Goal: Information Seeking & Learning: Learn about a topic

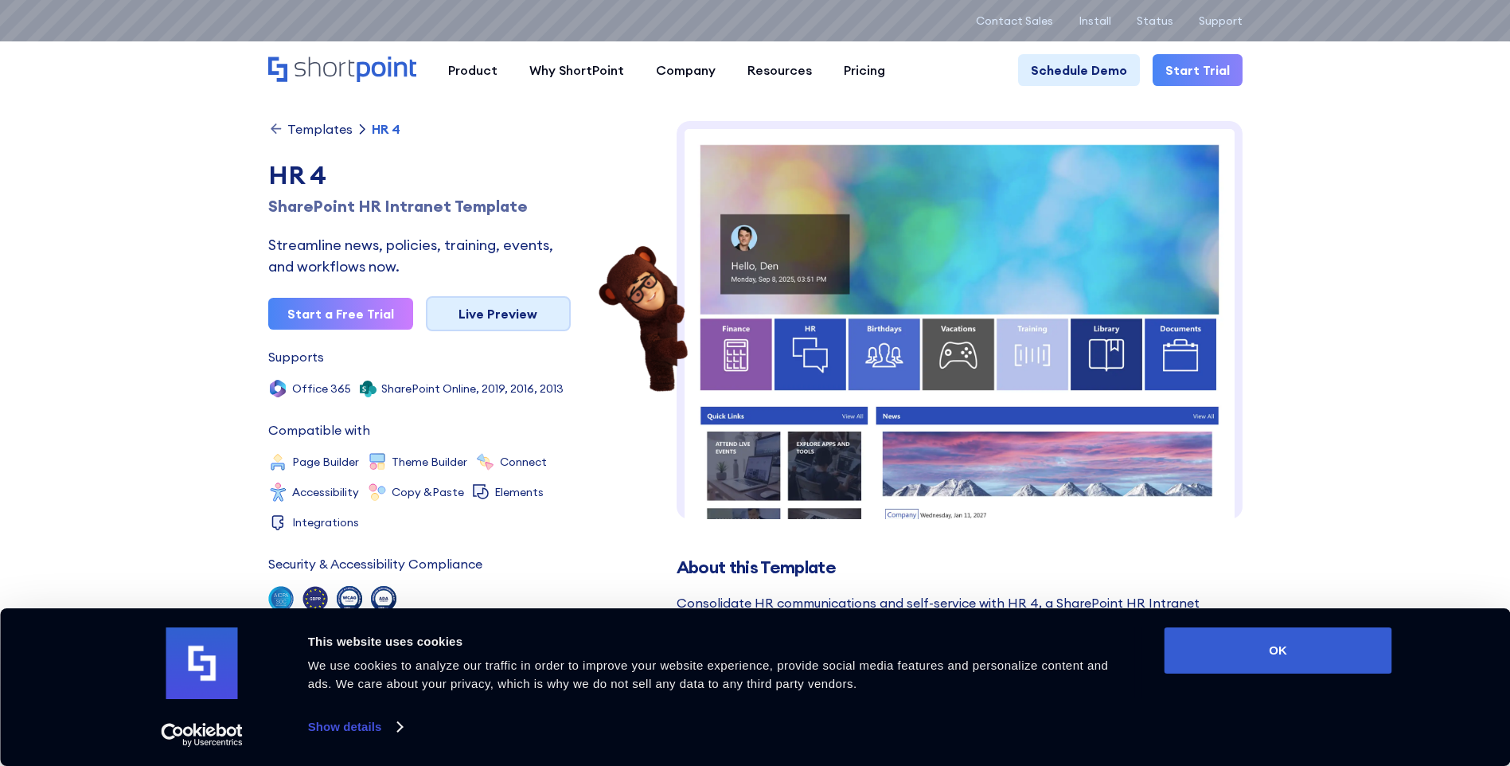
click at [486, 322] on link "Live Preview" at bounding box center [498, 313] width 145 height 35
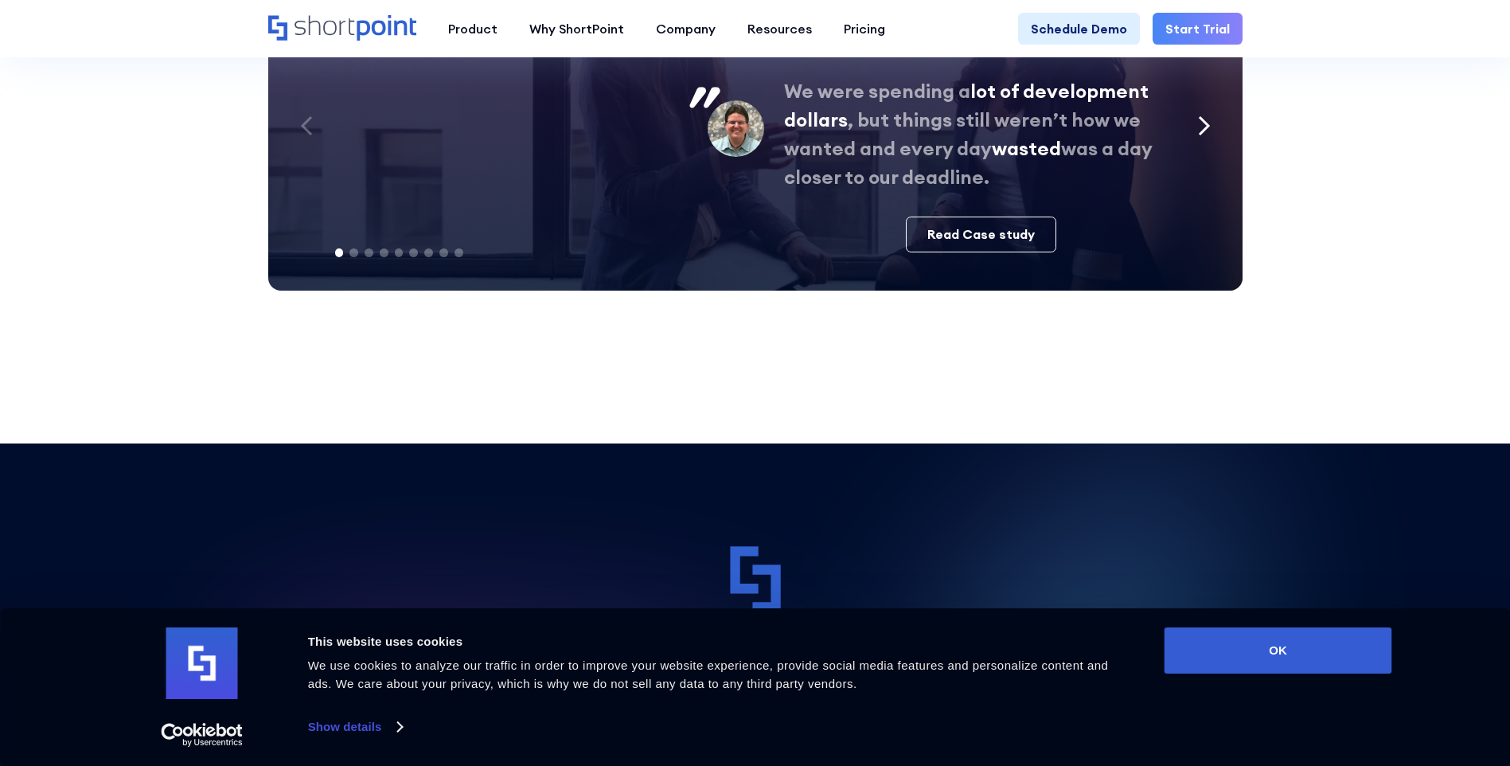
scroll to position [4538, 0]
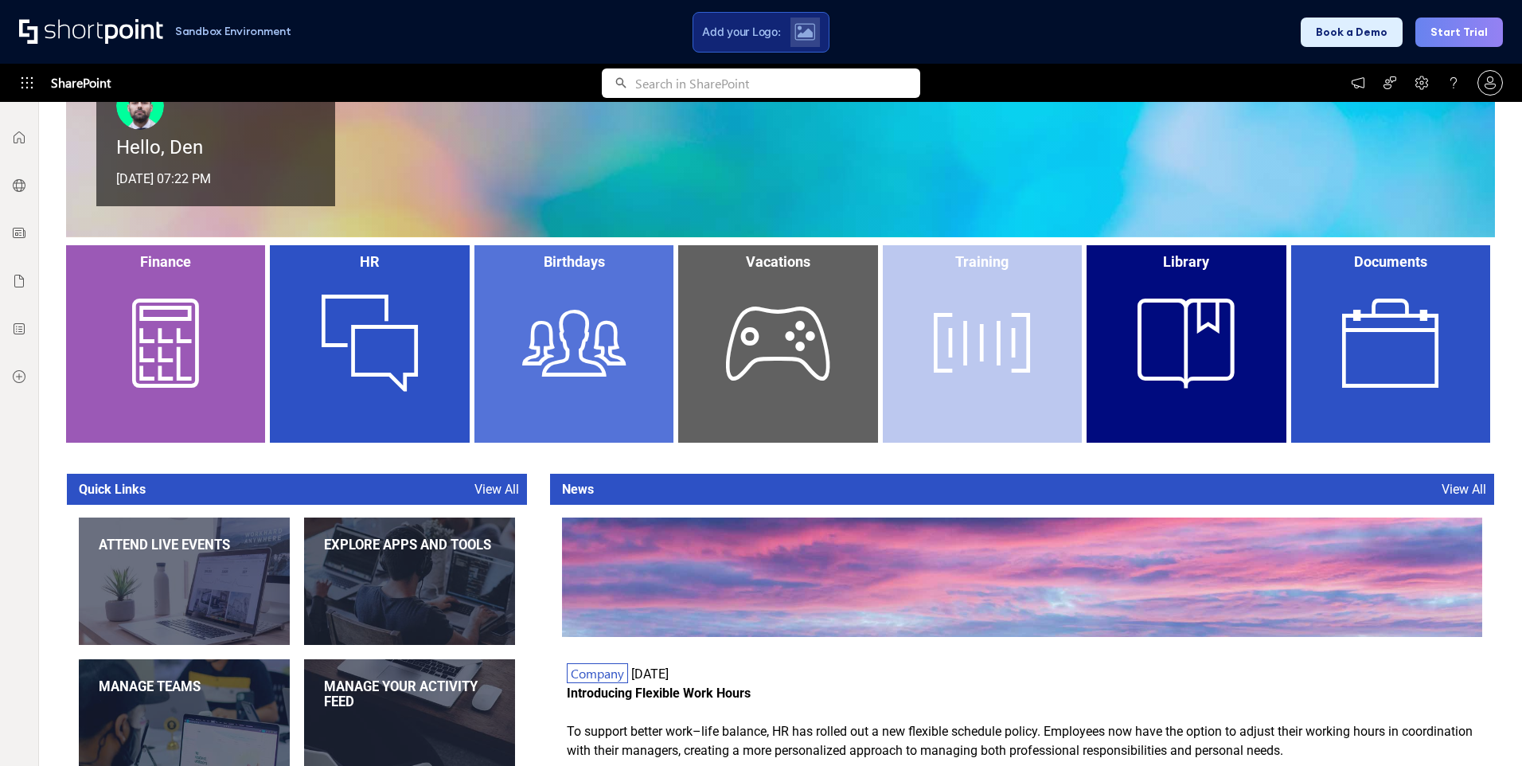
scroll to position [398, 0]
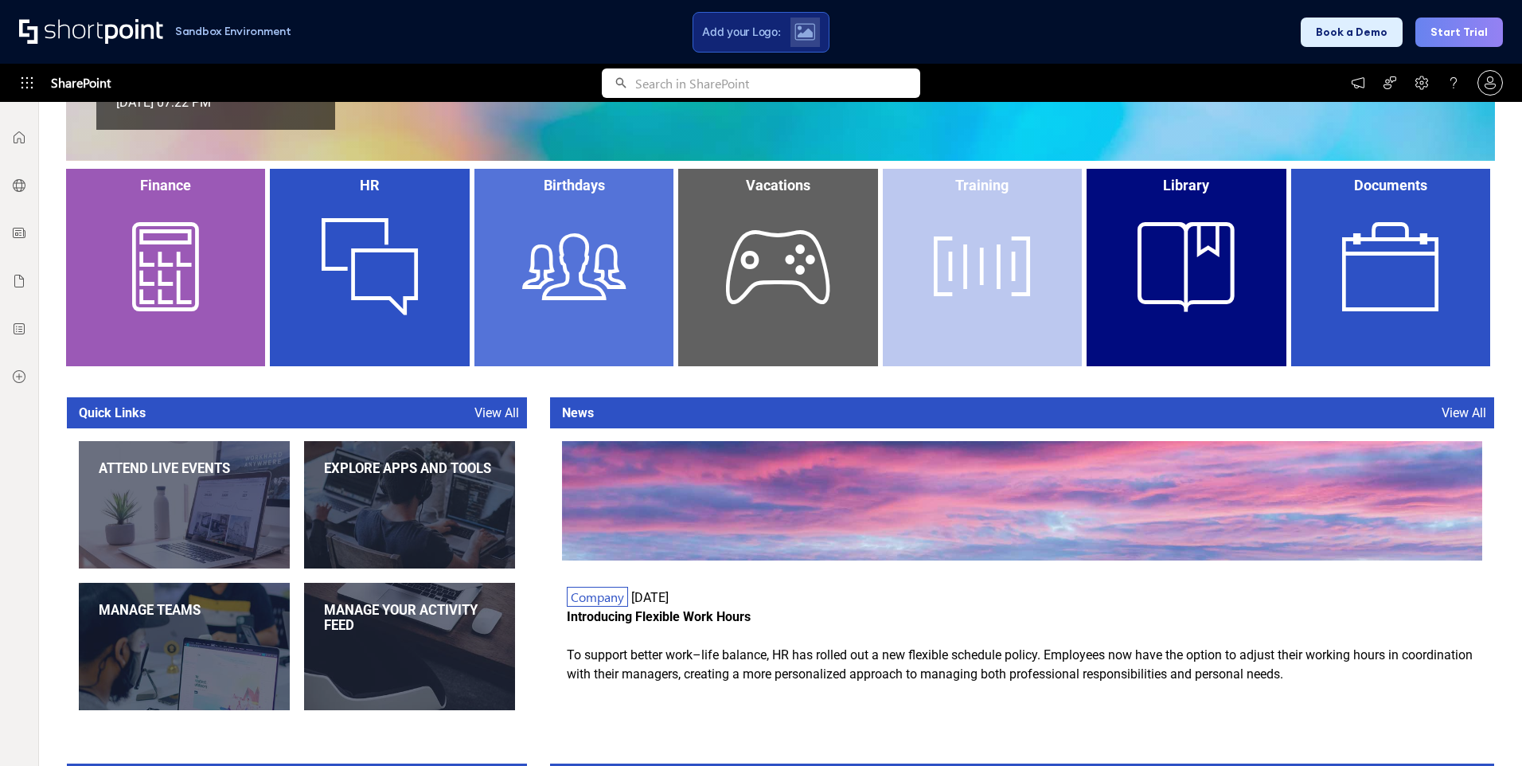
click at [540, 229] on div "Birthdays" at bounding box center [573, 267] width 199 height 197
click at [353, 229] on div "HR" at bounding box center [369, 267] width 199 height 197
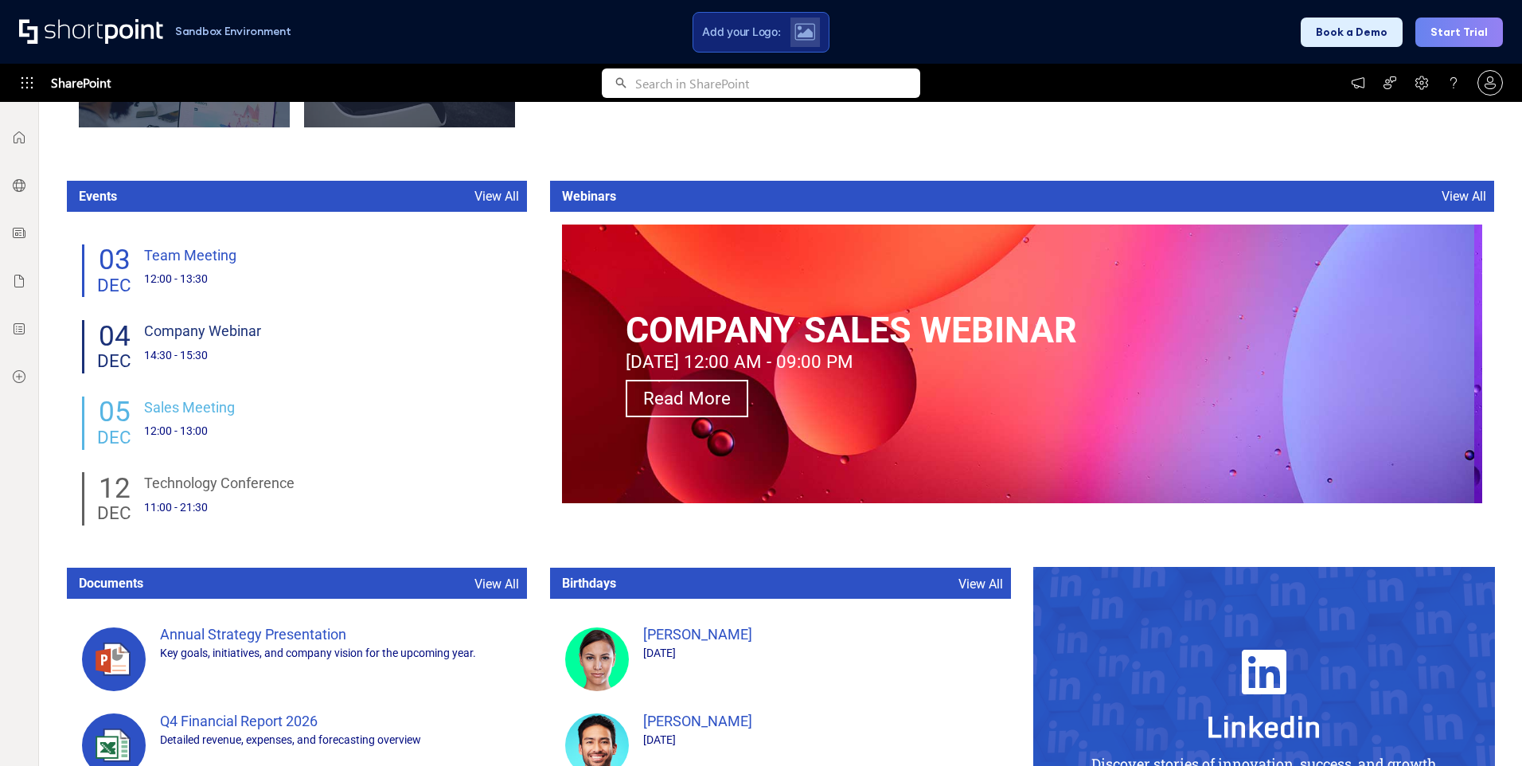
scroll to position [657, 0]
